Goal: Task Accomplishment & Management: Manage account settings

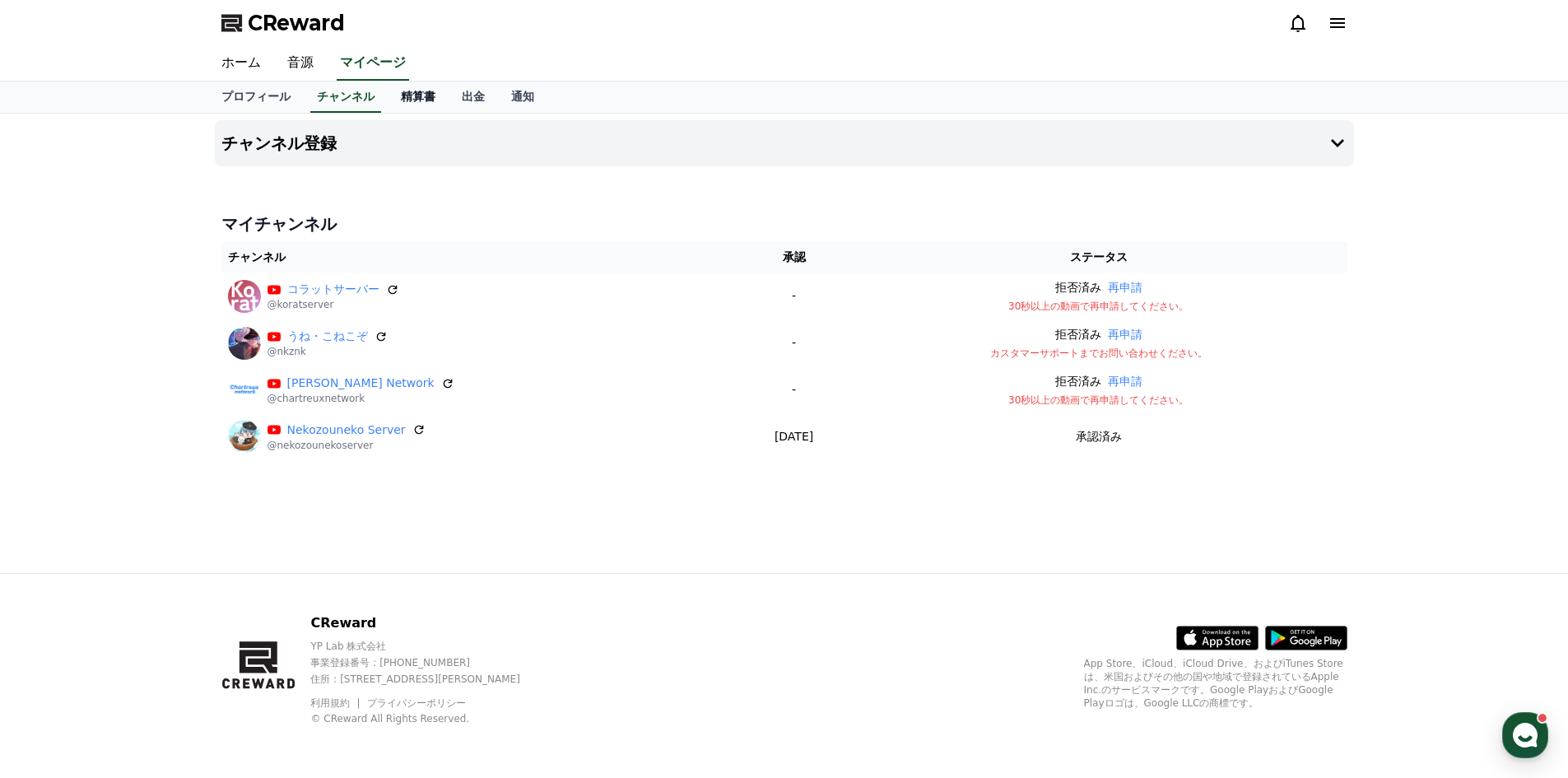
click at [406, 100] on link "精算書" at bounding box center [418, 97] width 61 height 31
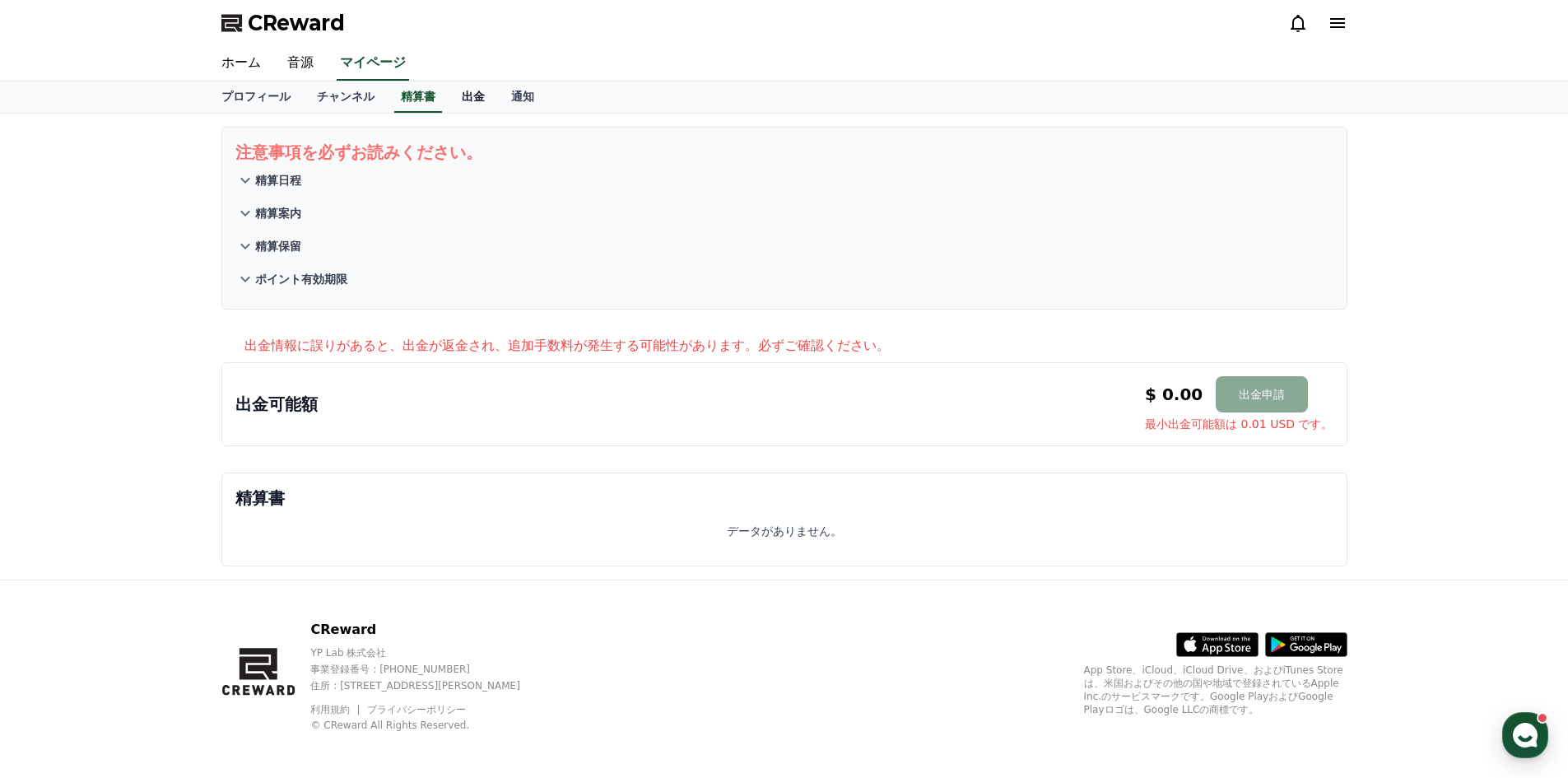
click at [449, 100] on link "出金" at bounding box center [473, 97] width 49 height 31
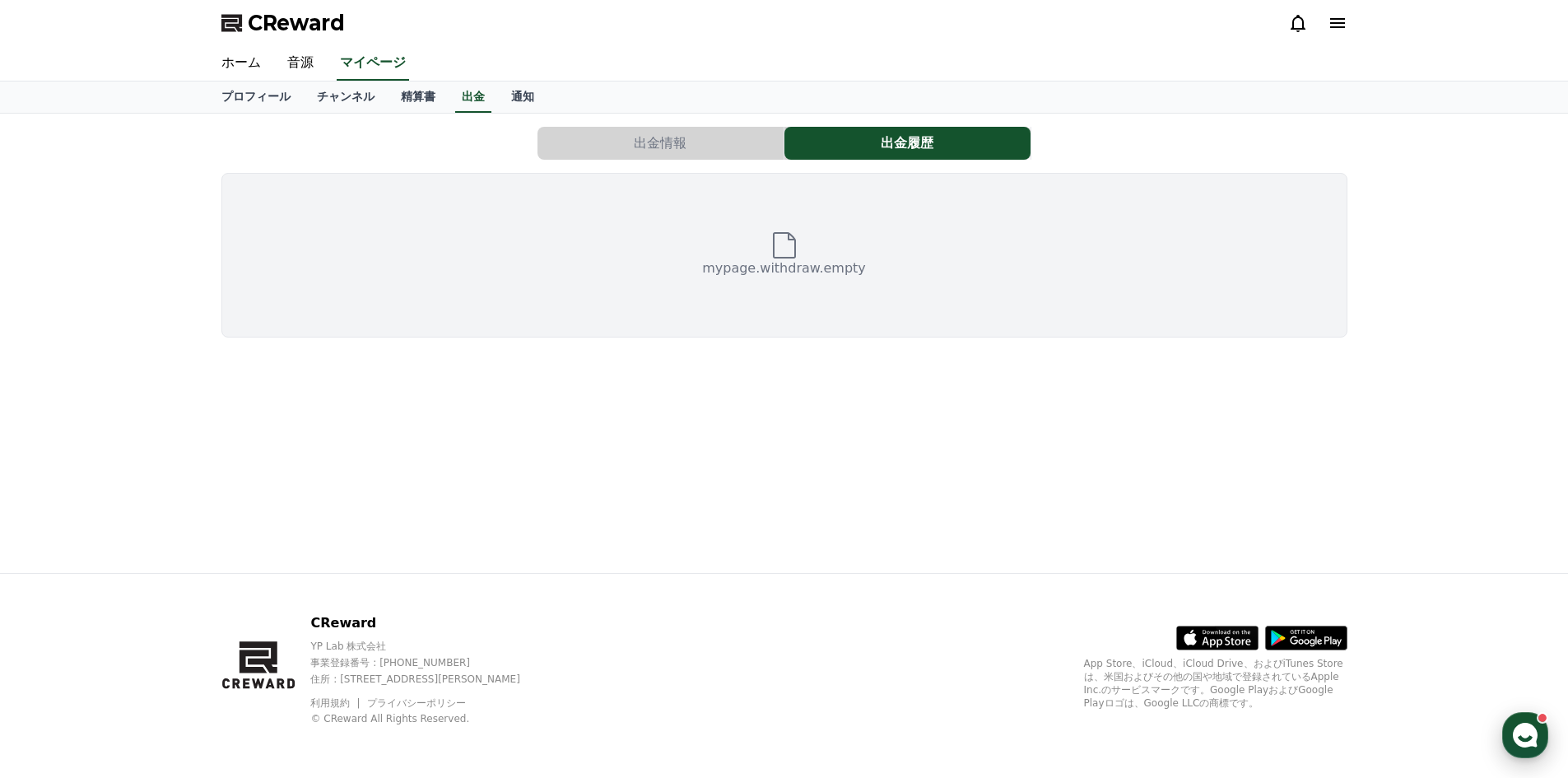
click at [1531, 731] on use "button" at bounding box center [1524, 735] width 25 height 25
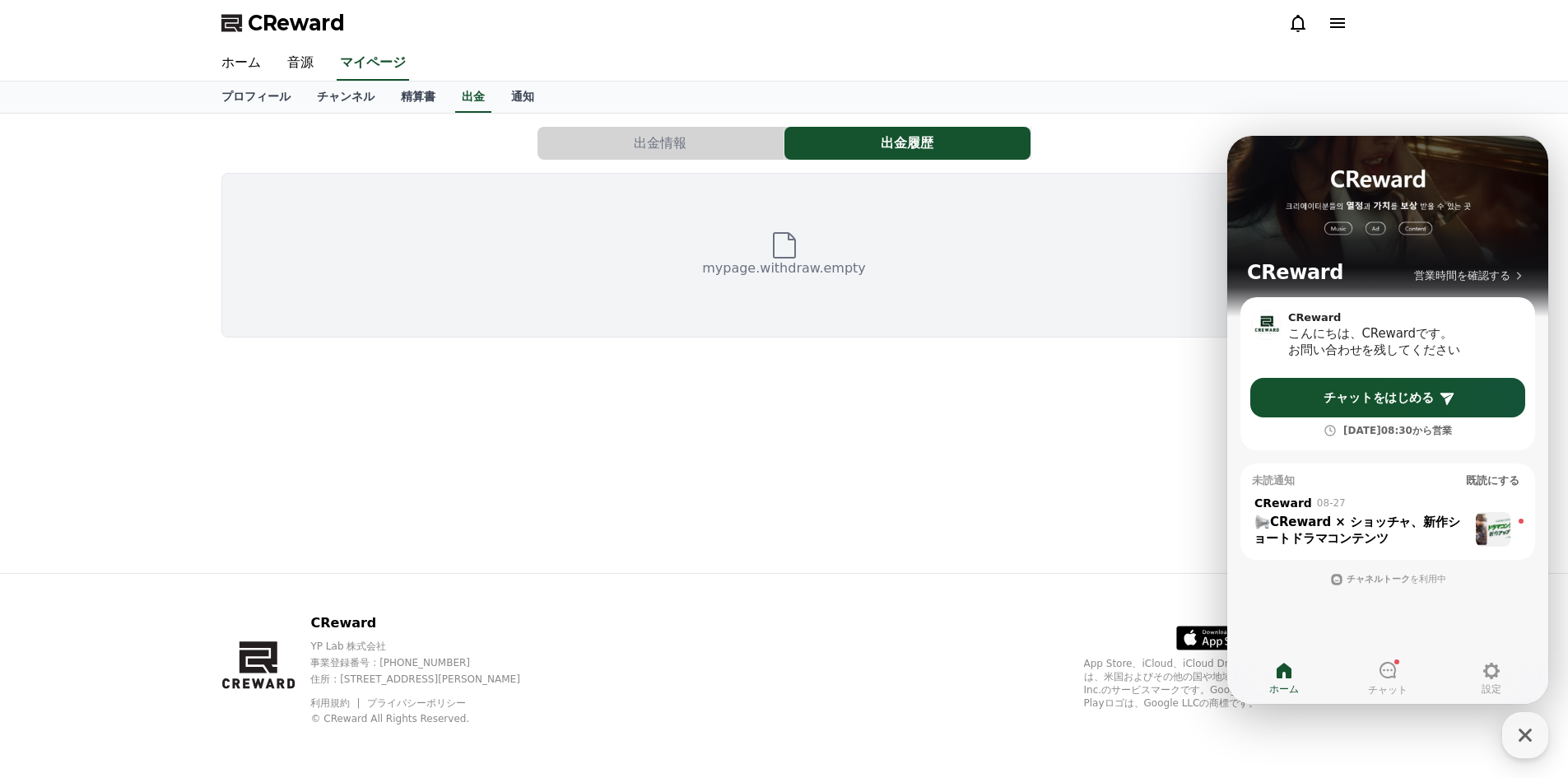
click at [1047, 397] on div "出金情報 出金履歴 mypage.withdraw.empty" at bounding box center [784, 344] width 1152 height 459
click at [498, 105] on link "通知" at bounding box center [522, 97] width 49 height 31
